Goal: Entertainment & Leisure: Consume media (video, audio)

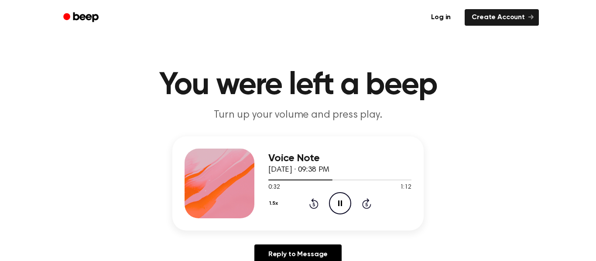
click at [271, 201] on button "1.5x" at bounding box center [274, 203] width 13 height 15
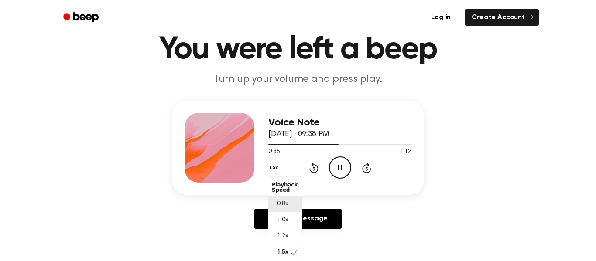
scroll to position [4, 0]
click at [467, 174] on div "Voice Note [DATE] · 09:38 PM 0:45 1:12 Your browser does not support the [objec…" at bounding box center [297, 168] width 575 height 135
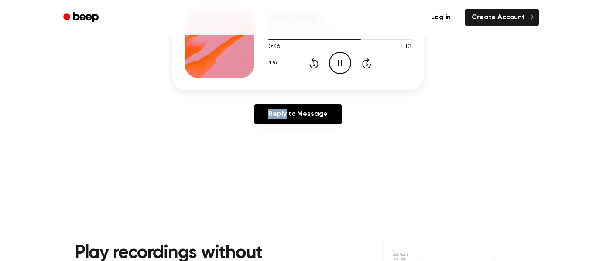
scroll to position [142, 0]
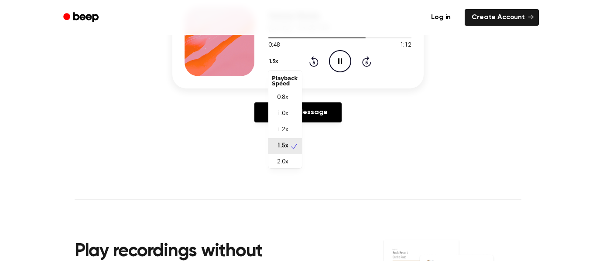
click at [276, 62] on button "1.5x" at bounding box center [274, 61] width 13 height 15
click at [454, 118] on div "Voice Note [DATE] · 09:38 PM 0:50 1:12 Your browser does not support the [objec…" at bounding box center [297, 61] width 575 height 135
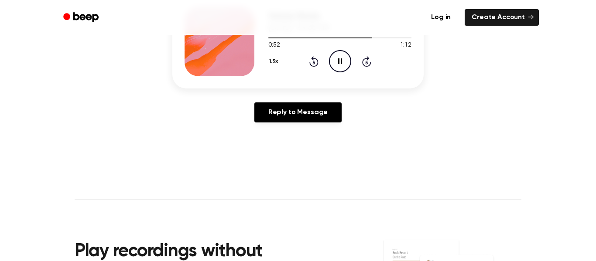
click at [402, 144] on main "You were left a beep Turn up your volume and press play. Voice Note [DATE] · 09…" at bounding box center [298, 127] width 596 height 538
click at [282, 58] on div "1.5x Rewind 5 seconds Pause Audio Skip 5 seconds" at bounding box center [339, 61] width 143 height 22
click at [271, 58] on button "1.5x" at bounding box center [274, 61] width 13 height 15
click at [461, 122] on div "Voice Note September 16, 2024 · 09:38 PM 0:58 1:12 Your browser does not suppor…" at bounding box center [297, 61] width 575 height 135
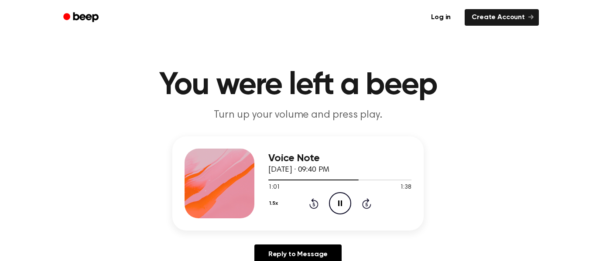
click at [500, 115] on header "You were left a beep Turn up your volume and press play." at bounding box center [297, 96] width 575 height 53
